Goal: Task Accomplishment & Management: Complete application form

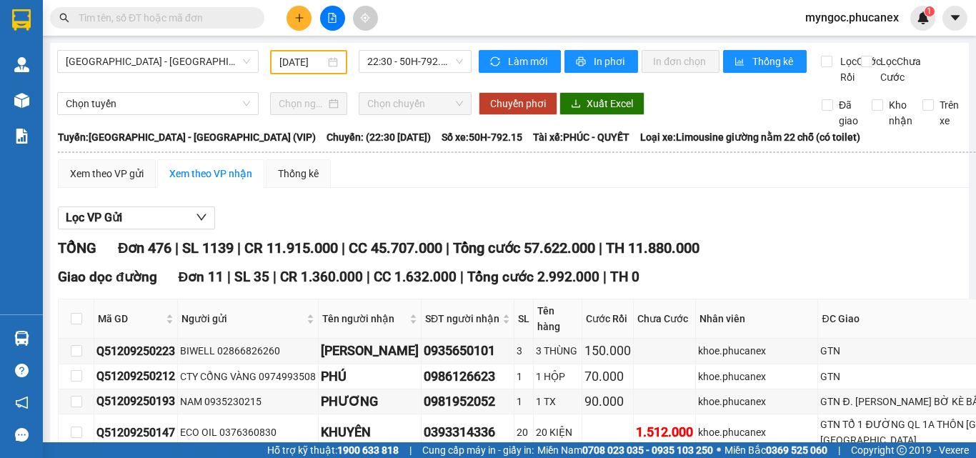
scroll to position [3252, 0]
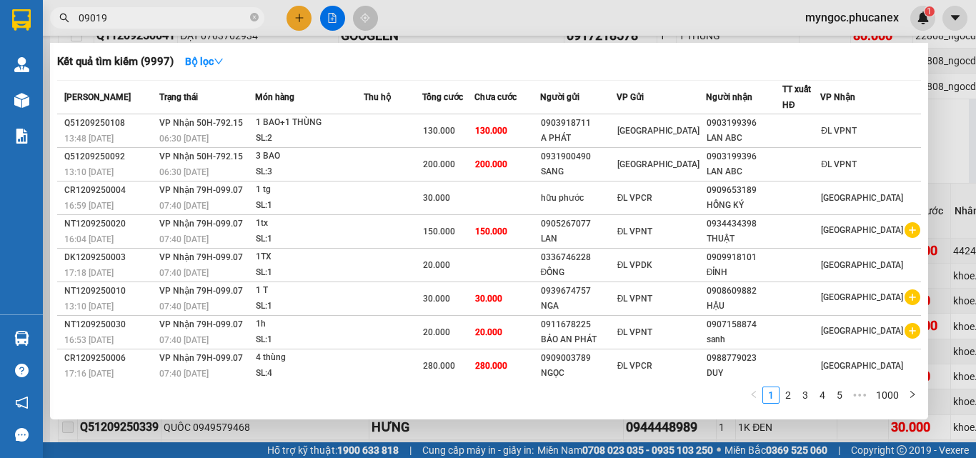
type input "090190"
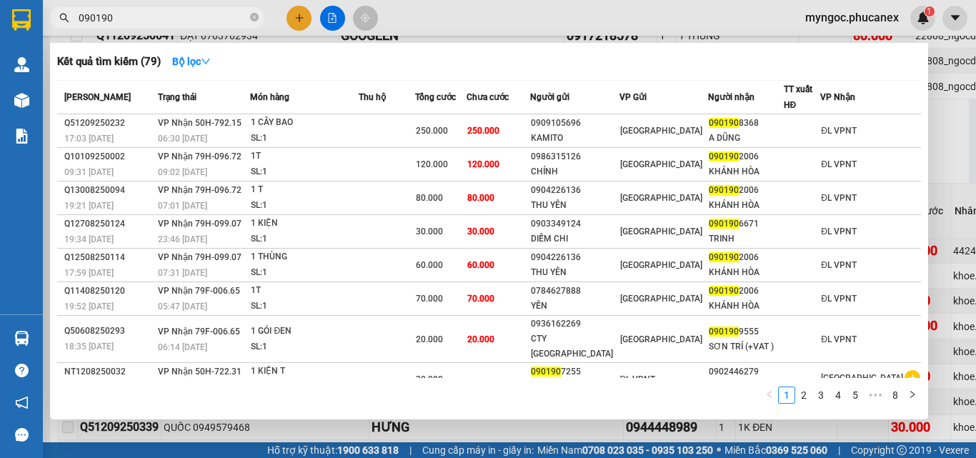
click at [255, 14] on icon "close-circle" at bounding box center [254, 17] width 9 height 9
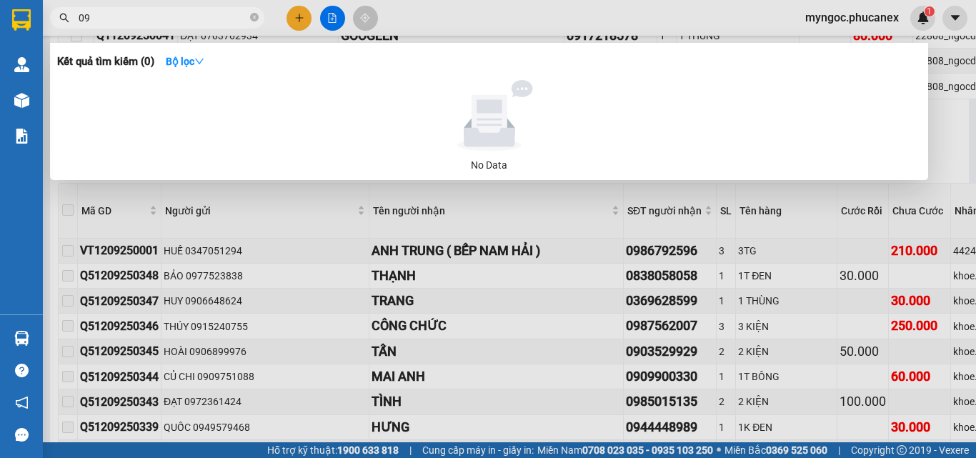
type input "0"
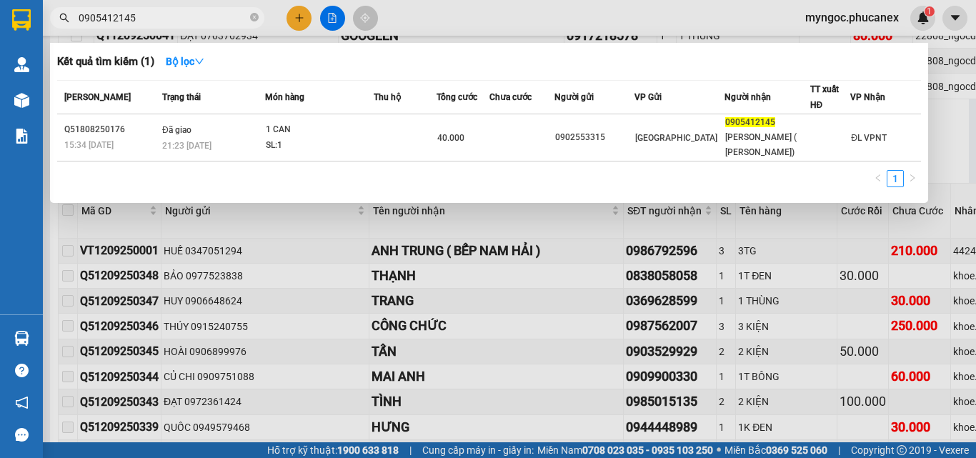
type input "0905412145"
click at [254, 16] on icon "close-circle" at bounding box center [254, 17] width 9 height 9
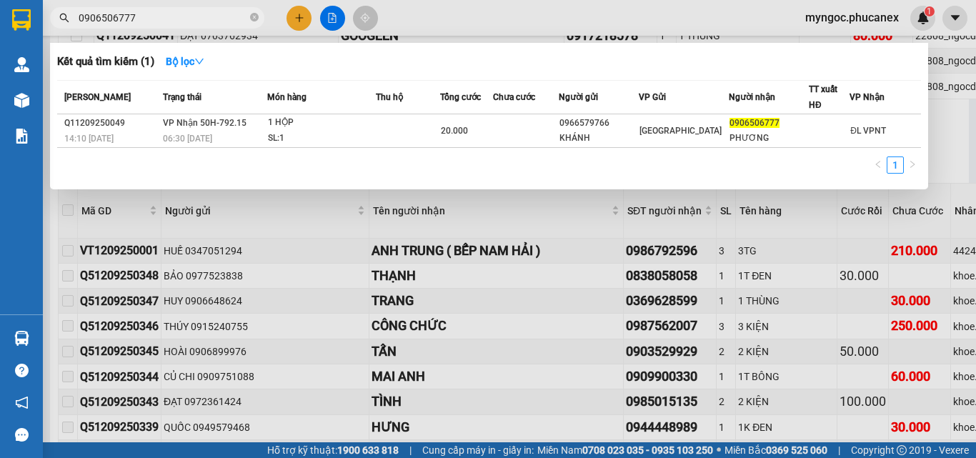
type input "0906506777"
click at [252, 19] on icon "close-circle" at bounding box center [254, 17] width 9 height 9
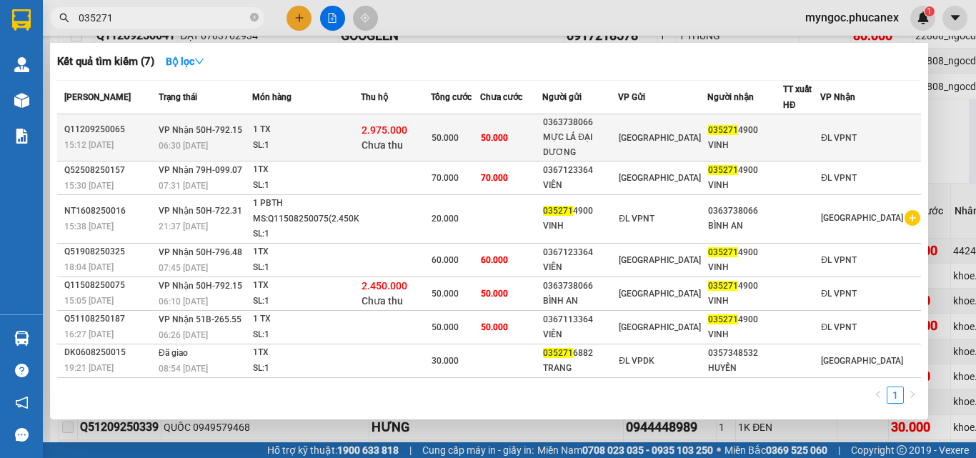
type input "035271"
click at [301, 123] on div "1 TX" at bounding box center [306, 130] width 107 height 16
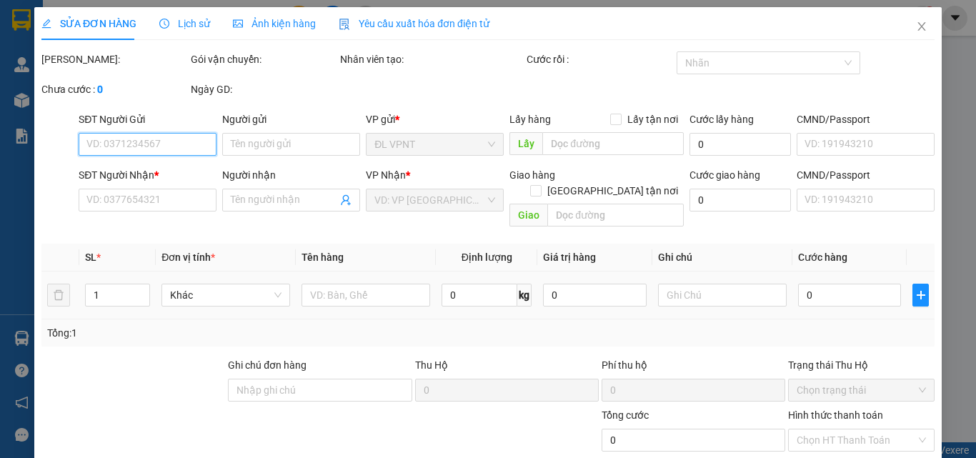
type input "0363738066"
type input "MỰC LÁ ĐẠI DƯƠNG"
type input "0352714900"
type input "VINH"
type input "2.975.000"
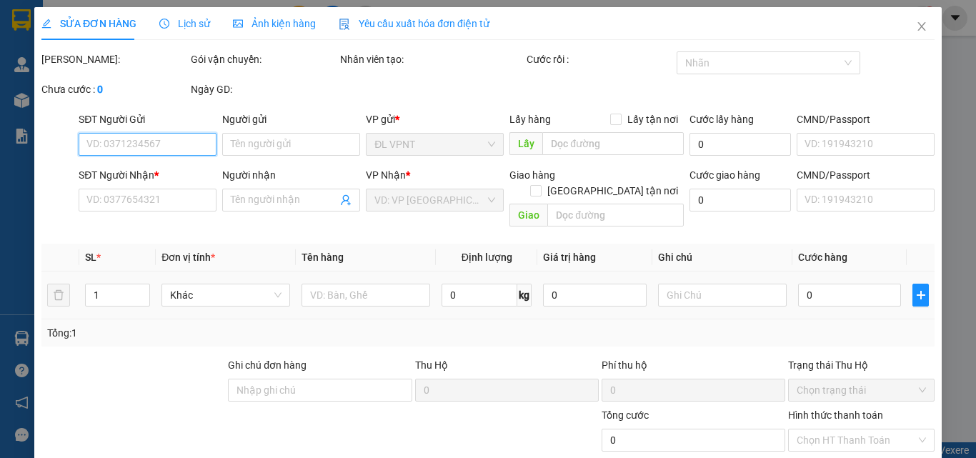
type input "50.000"
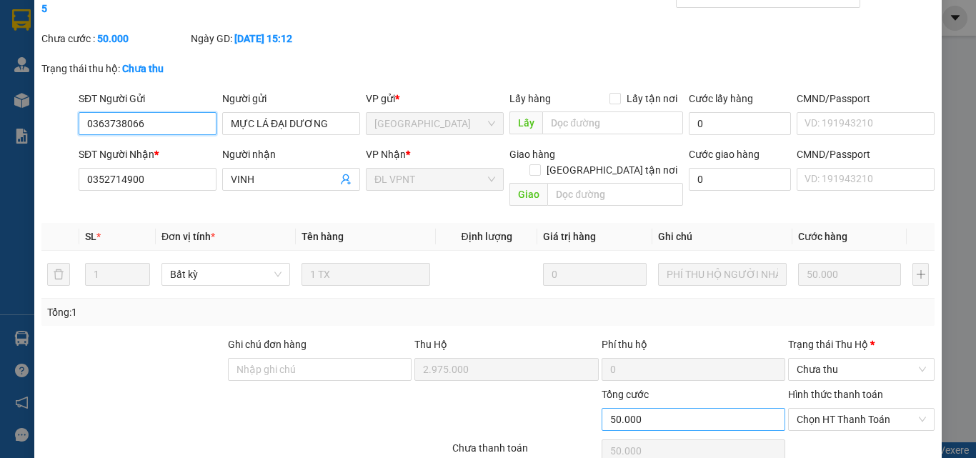
scroll to position [119, 0]
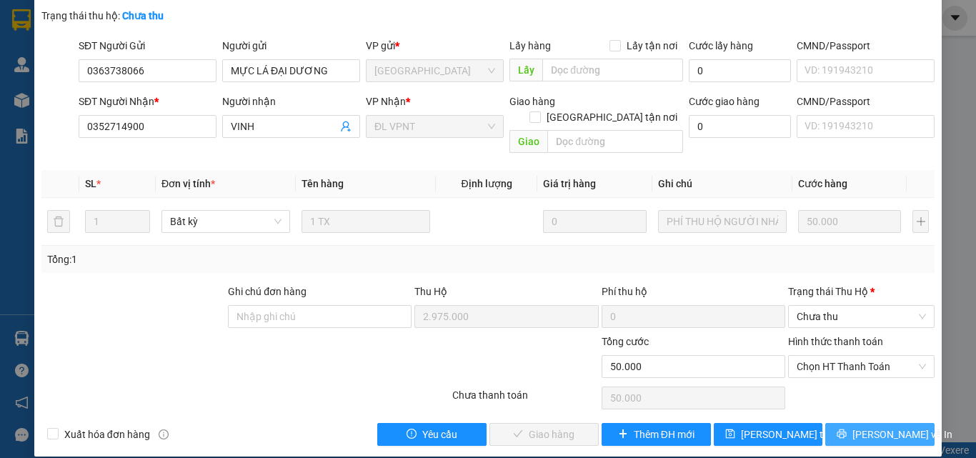
click at [856, 423] on button "[PERSON_NAME] và In" at bounding box center [879, 434] width 109 height 23
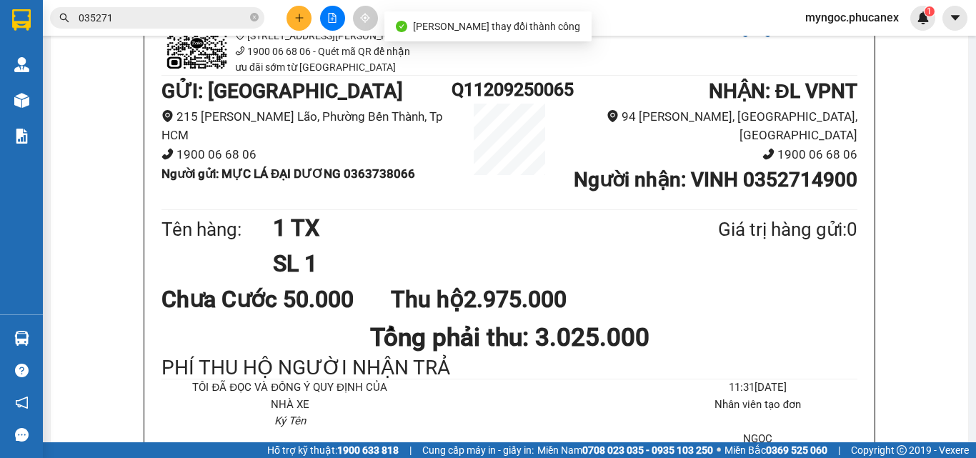
scroll to position [143, 0]
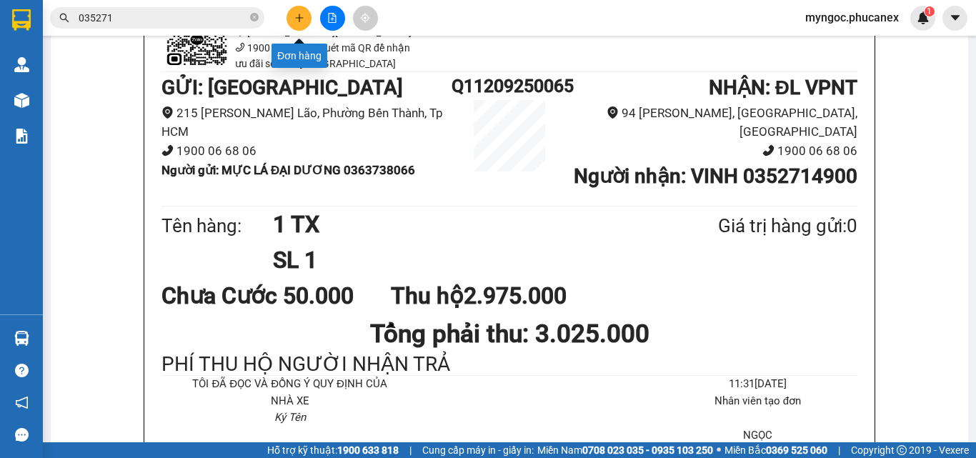
click at [298, 15] on icon "plus" at bounding box center [299, 18] width 10 height 10
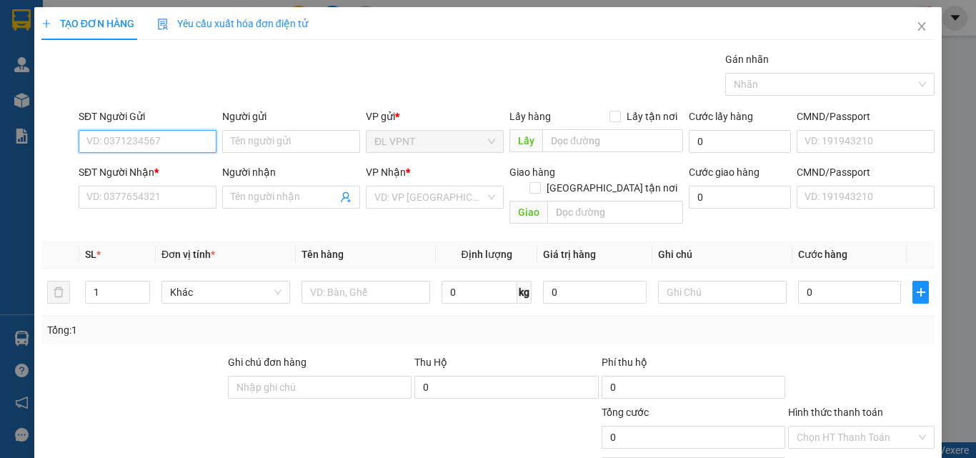
click at [118, 139] on input "SĐT Người Gửi" at bounding box center [148, 141] width 138 height 23
type input "188"
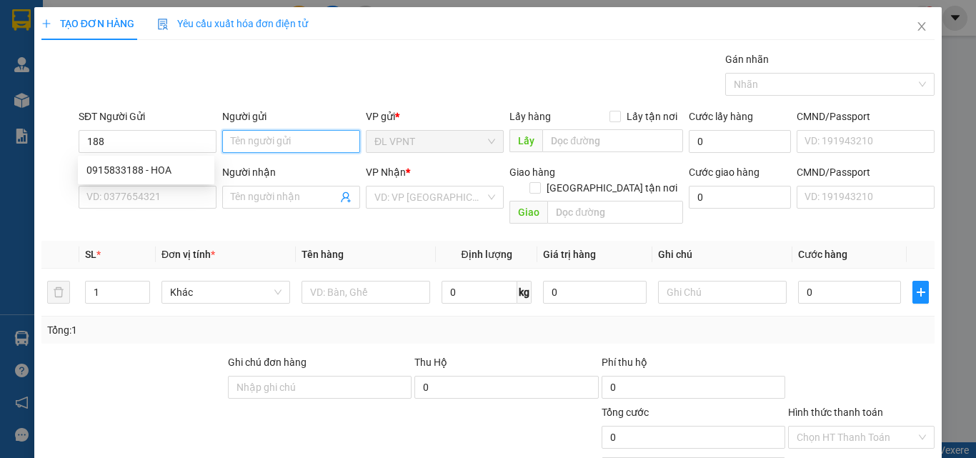
click at [292, 139] on input "Người gửi" at bounding box center [291, 141] width 138 height 23
type input "v"
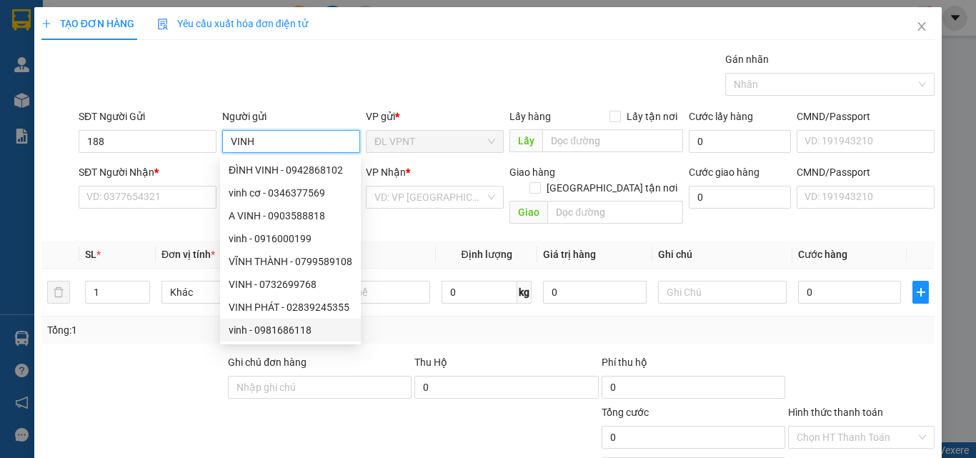
type input "VINH"
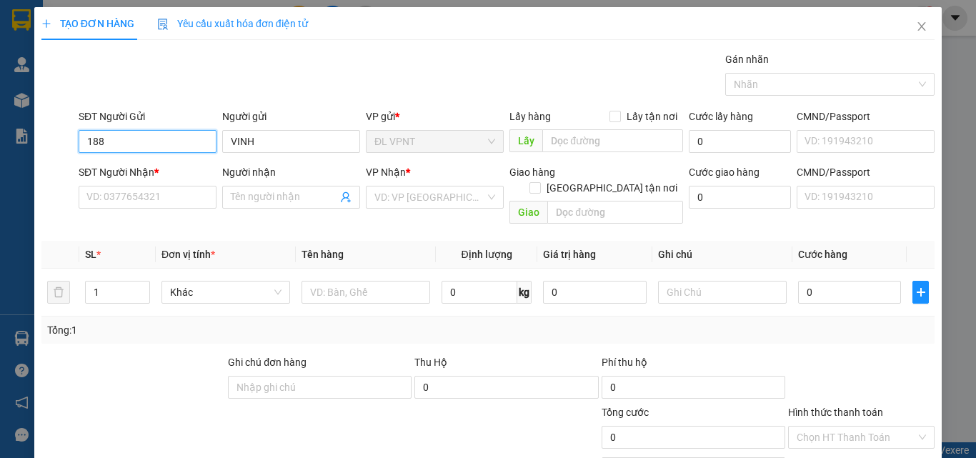
drag, startPoint x: 121, startPoint y: 144, endPoint x: 64, endPoint y: 144, distance: 57.2
click at [64, 144] on div "SĐT Người Gửi 188 Người gửi VINH VP gửi * ĐL VPNT Lấy hàng Lấy tận nơi Lấy Cước…" at bounding box center [488, 134] width 896 height 50
paste input "935189"
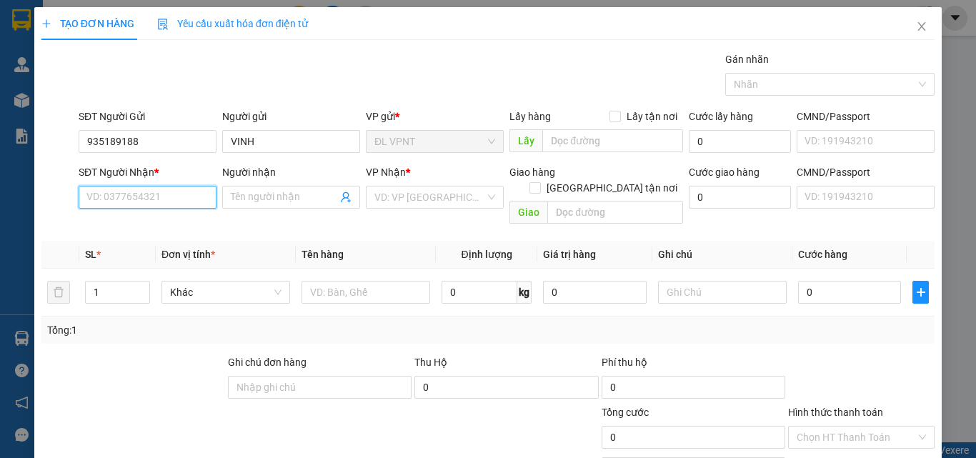
click at [145, 199] on input "SĐT Người Nhận *" at bounding box center [148, 197] width 138 height 23
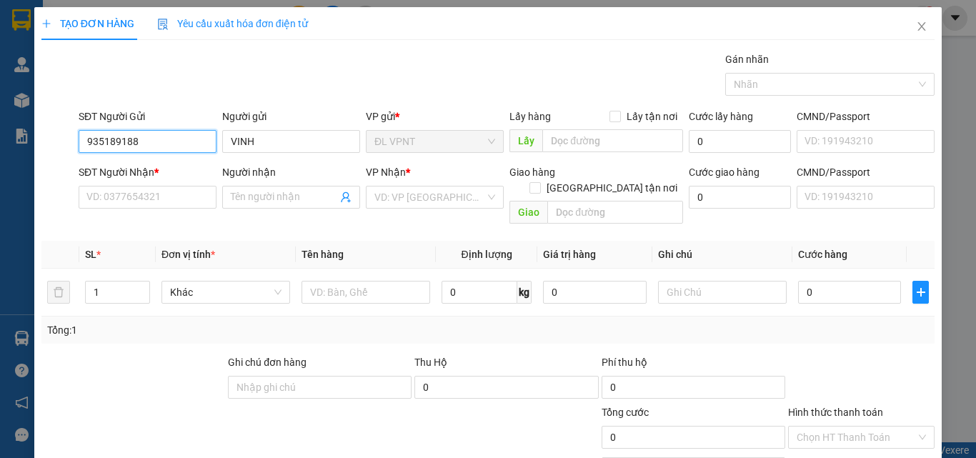
click at [86, 142] on input "935189188" at bounding box center [148, 141] width 138 height 23
type input "0935189188"
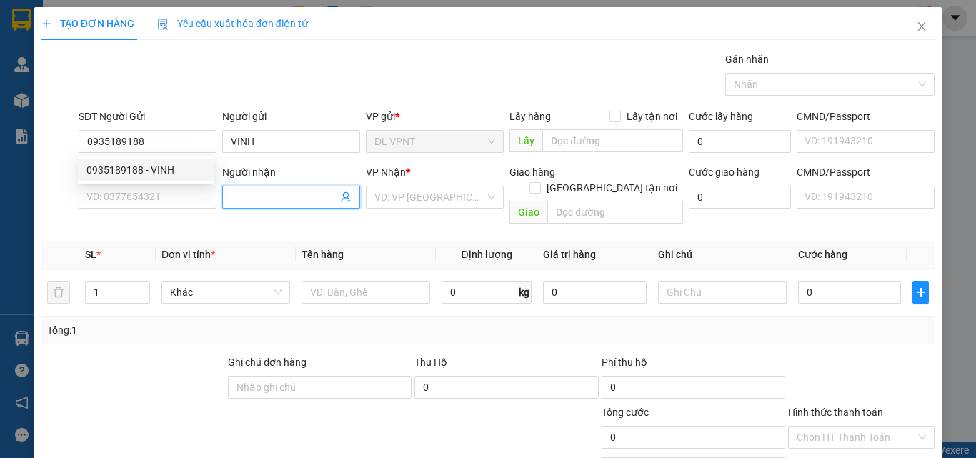
click at [291, 199] on input "Người nhận" at bounding box center [284, 197] width 106 height 16
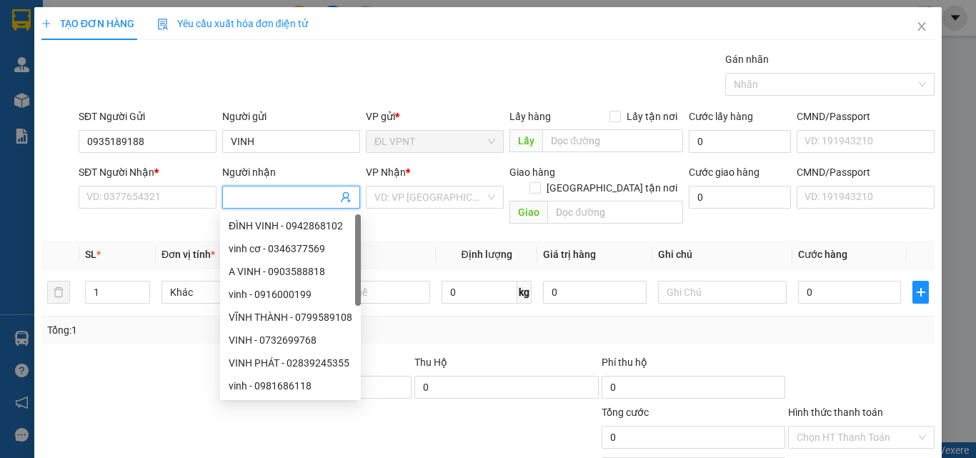
type input "D"
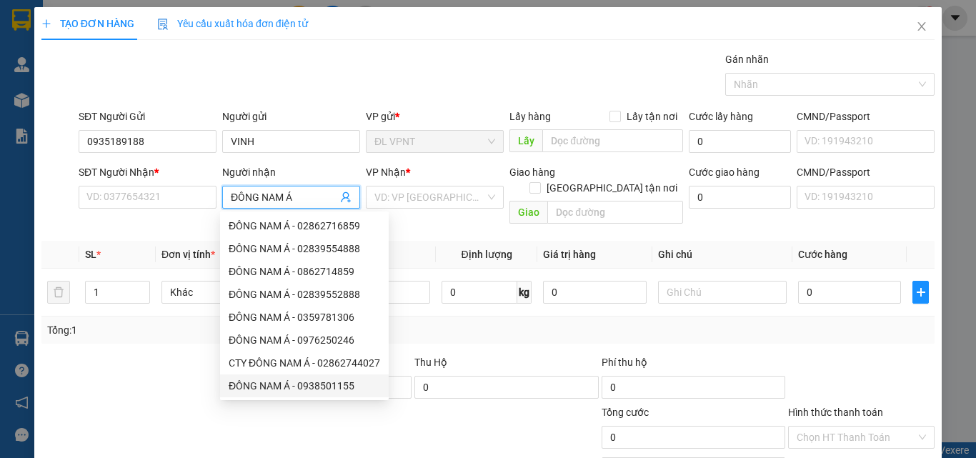
type input "ĐÔNG NAM Á"
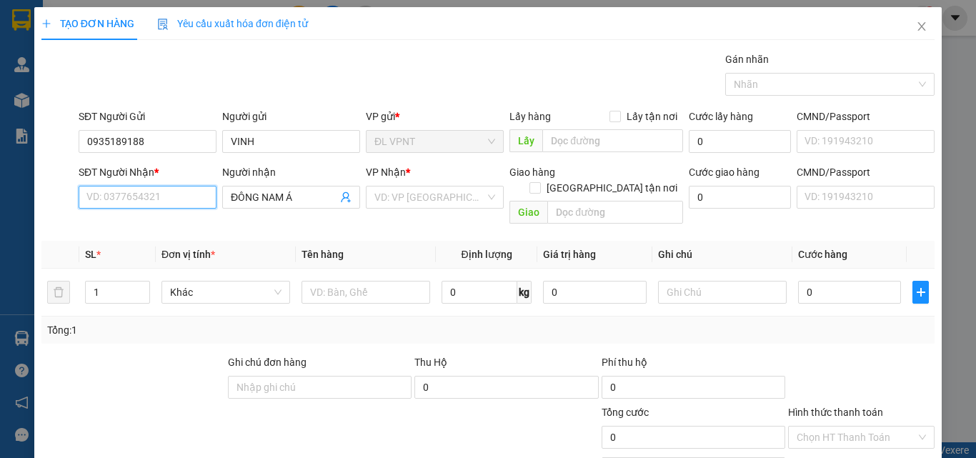
click at [172, 192] on input "SĐT Người Nhận *" at bounding box center [148, 197] width 138 height 23
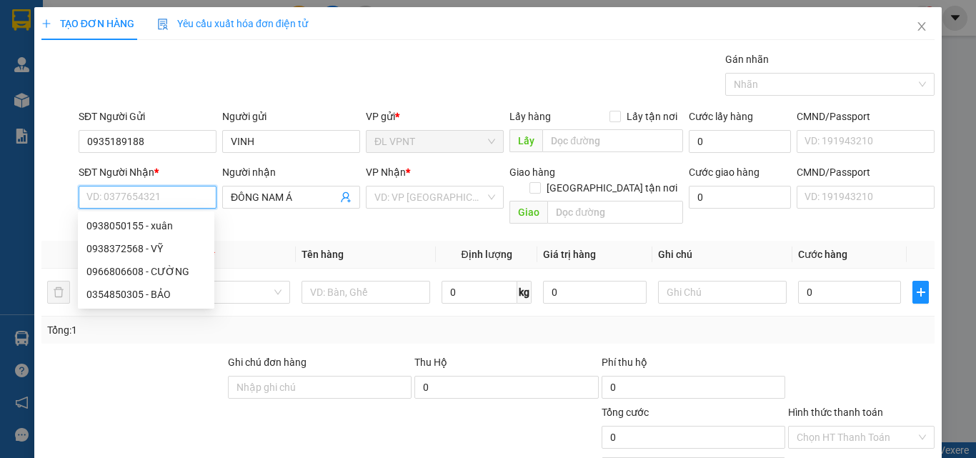
paste input "0938050155"
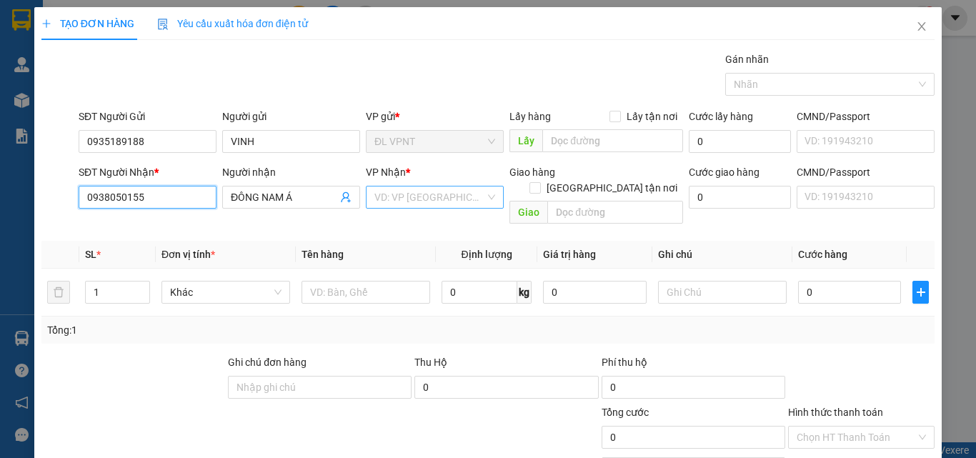
click at [480, 202] on div "VD: VP [GEOGRAPHIC_DATA]" at bounding box center [435, 197] width 138 height 23
type input "0938050155"
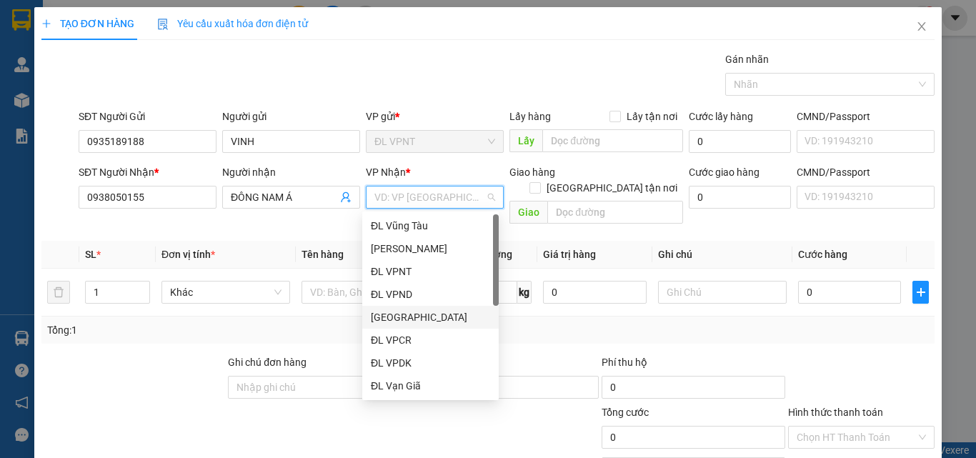
click at [394, 319] on div "[GEOGRAPHIC_DATA]" at bounding box center [430, 317] width 119 height 16
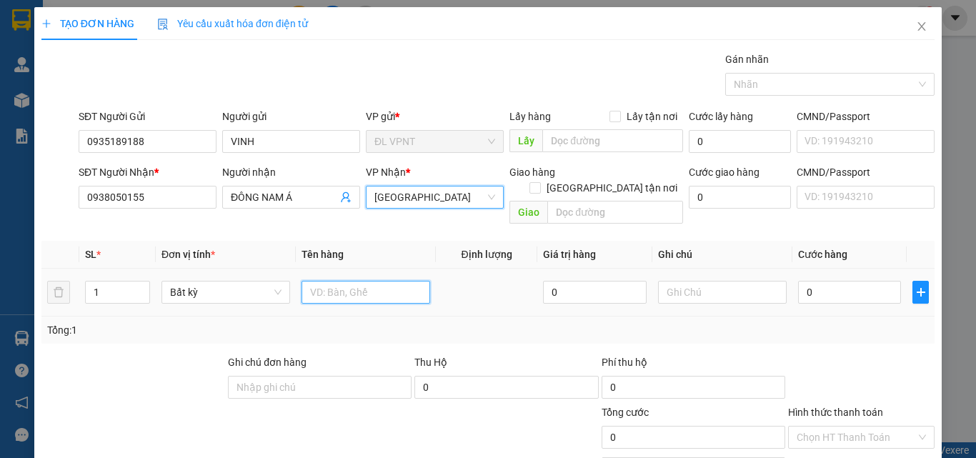
click at [316, 281] on input "text" at bounding box center [365, 292] width 129 height 23
click at [344, 281] on input "1 PBTH: 5.915K)" at bounding box center [365, 292] width 129 height 23
type input "1 PBTH: (5.915K)"
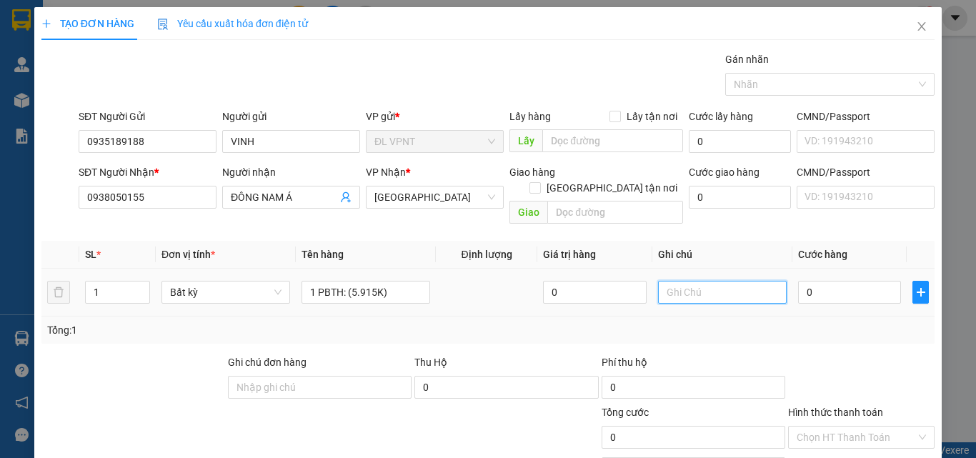
click at [704, 281] on input "text" at bounding box center [722, 292] width 129 height 23
type input "MS [PERSON_NAME] GIỮ(KBG PHÍ TH)"
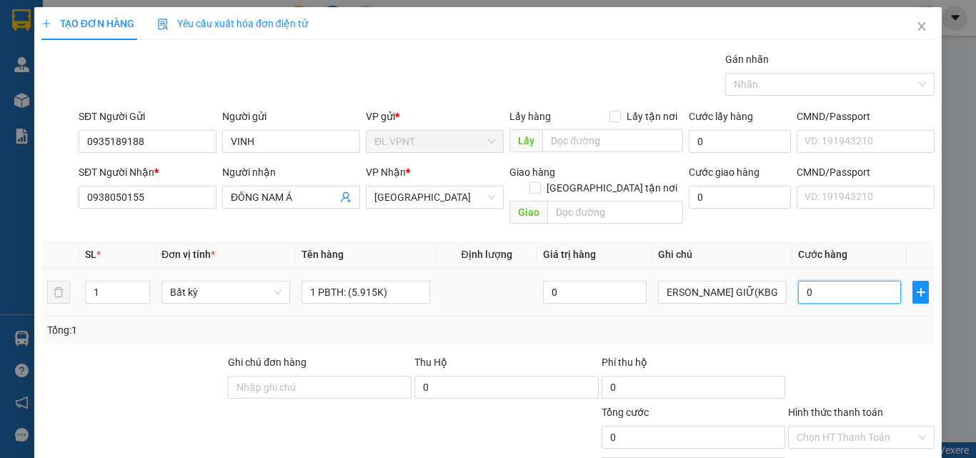
scroll to position [0, 0]
click at [808, 281] on input "0" at bounding box center [849, 292] width 103 height 23
type input "6"
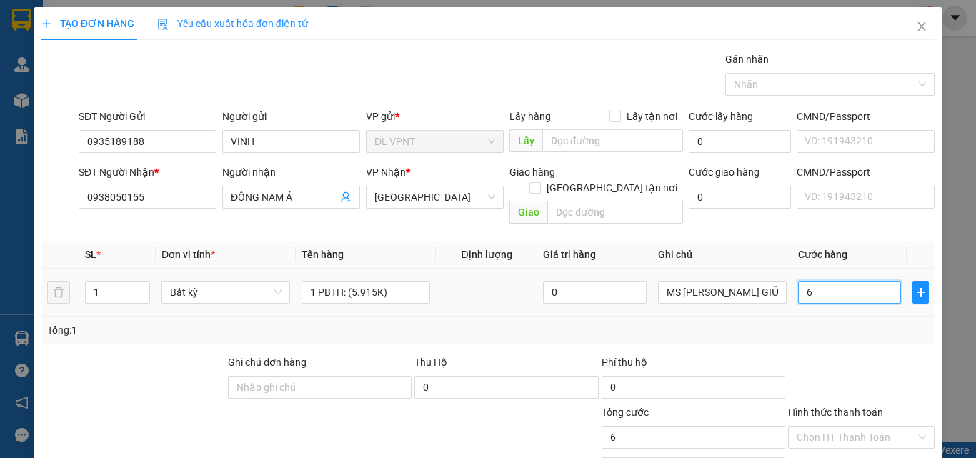
type input "60"
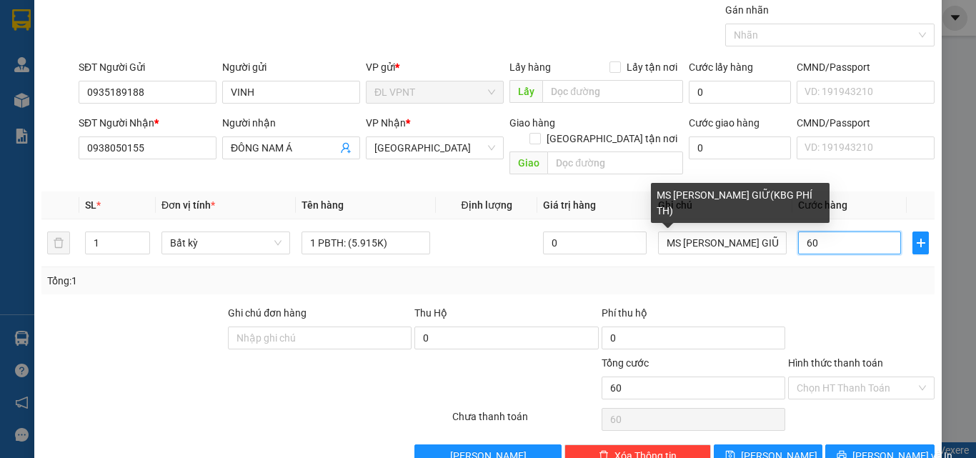
scroll to position [71, 0]
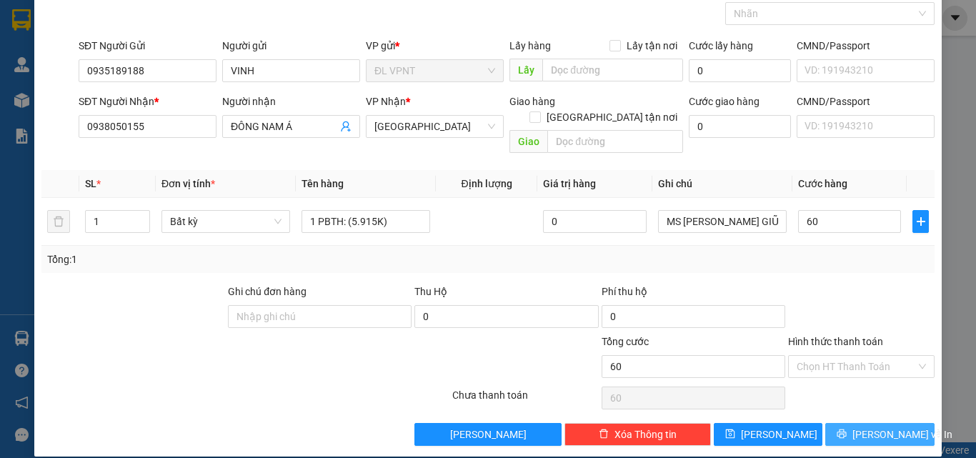
type input "60.000"
click at [871, 426] on span "[PERSON_NAME] và In" at bounding box center [902, 434] width 100 height 16
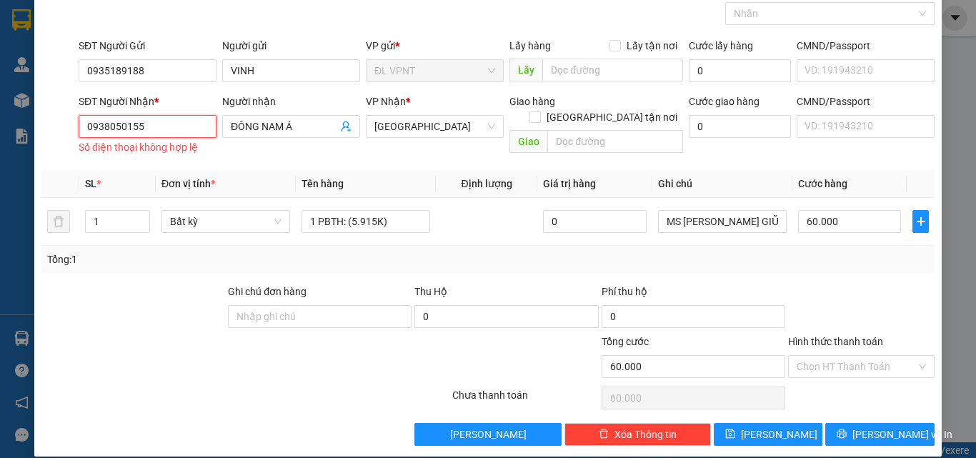
click at [150, 123] on input "0938050155" at bounding box center [148, 126] width 138 height 23
click at [89, 124] on input "0938050155" at bounding box center [148, 126] width 138 height 23
type input "0938050155"
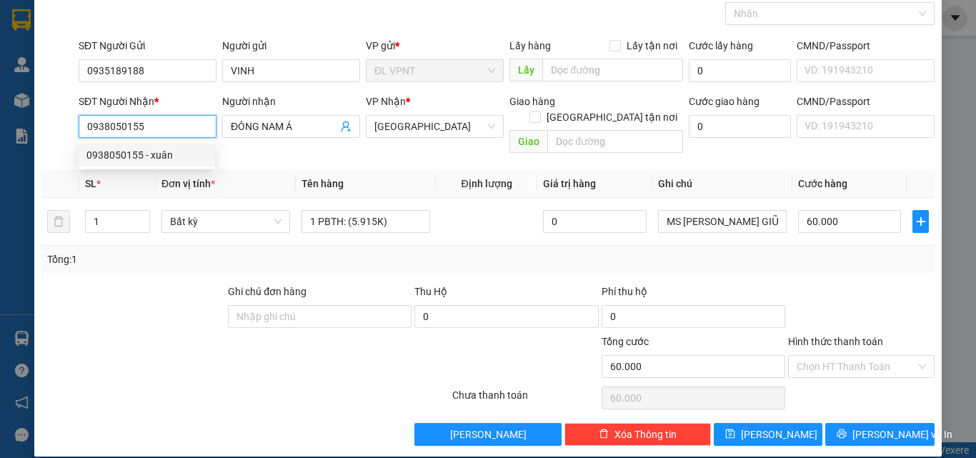
click at [149, 154] on div "0938050155 - xuân" at bounding box center [145, 155] width 119 height 16
type input "xuân"
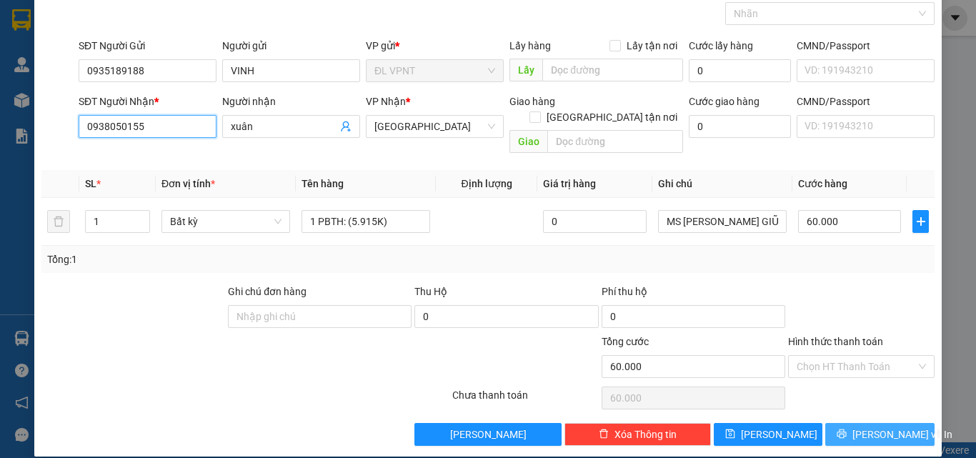
type input "0938050155"
click at [853, 424] on button "[PERSON_NAME] và In" at bounding box center [879, 434] width 109 height 23
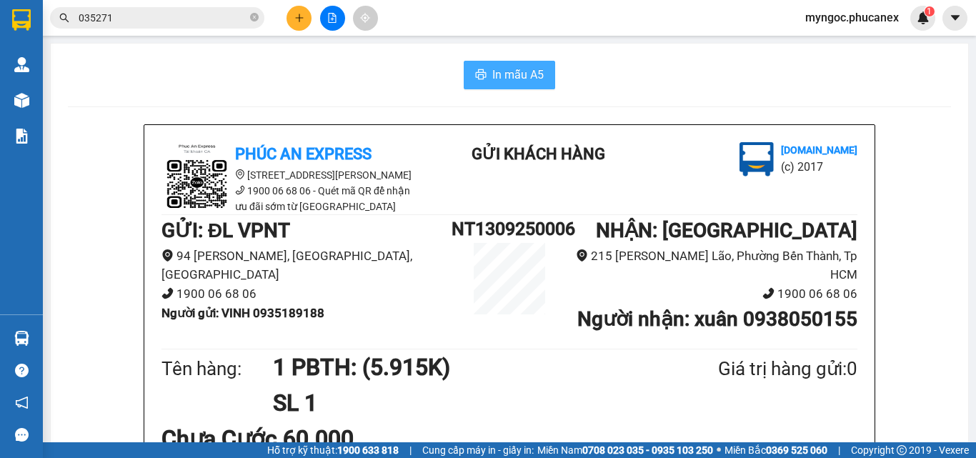
click at [519, 70] on span "In mẫu A5" at bounding box center [517, 75] width 51 height 18
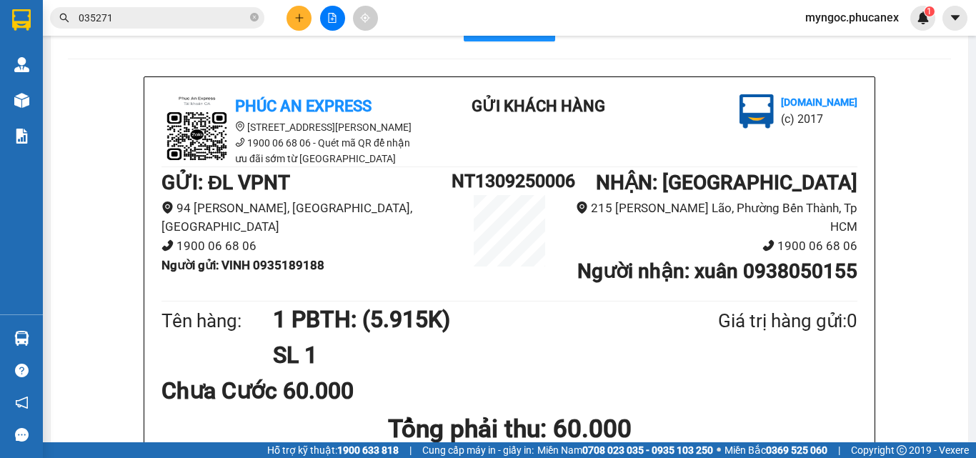
scroll to position [71, 0]
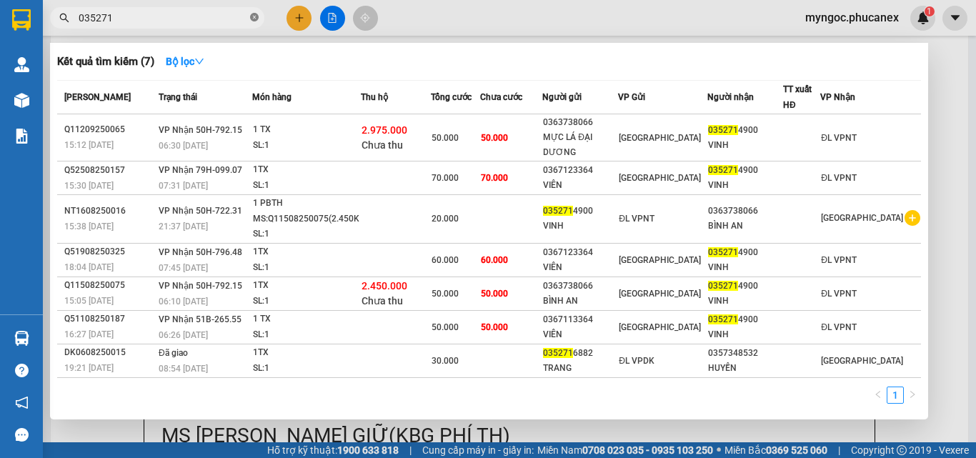
click at [252, 19] on icon "close-circle" at bounding box center [254, 17] width 9 height 9
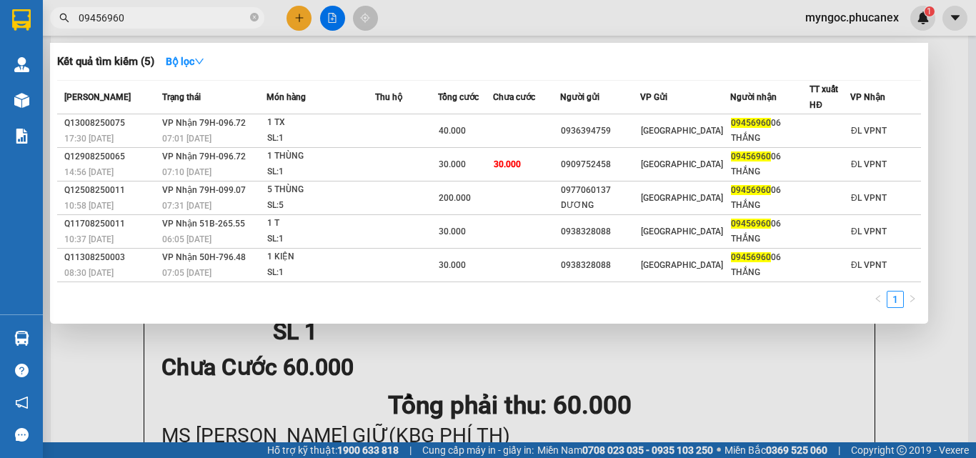
type input "09456960"
